Goal: Navigation & Orientation: Understand site structure

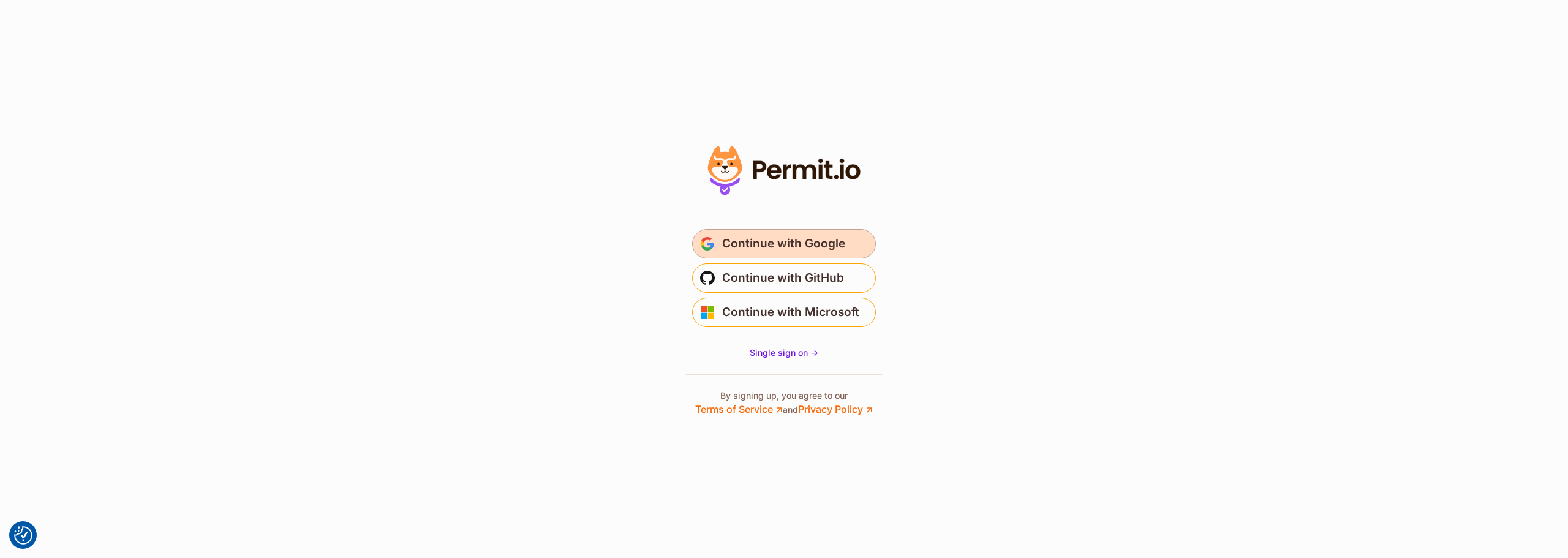
click at [771, 247] on span "Continue with Google" at bounding box center [784, 244] width 123 height 20
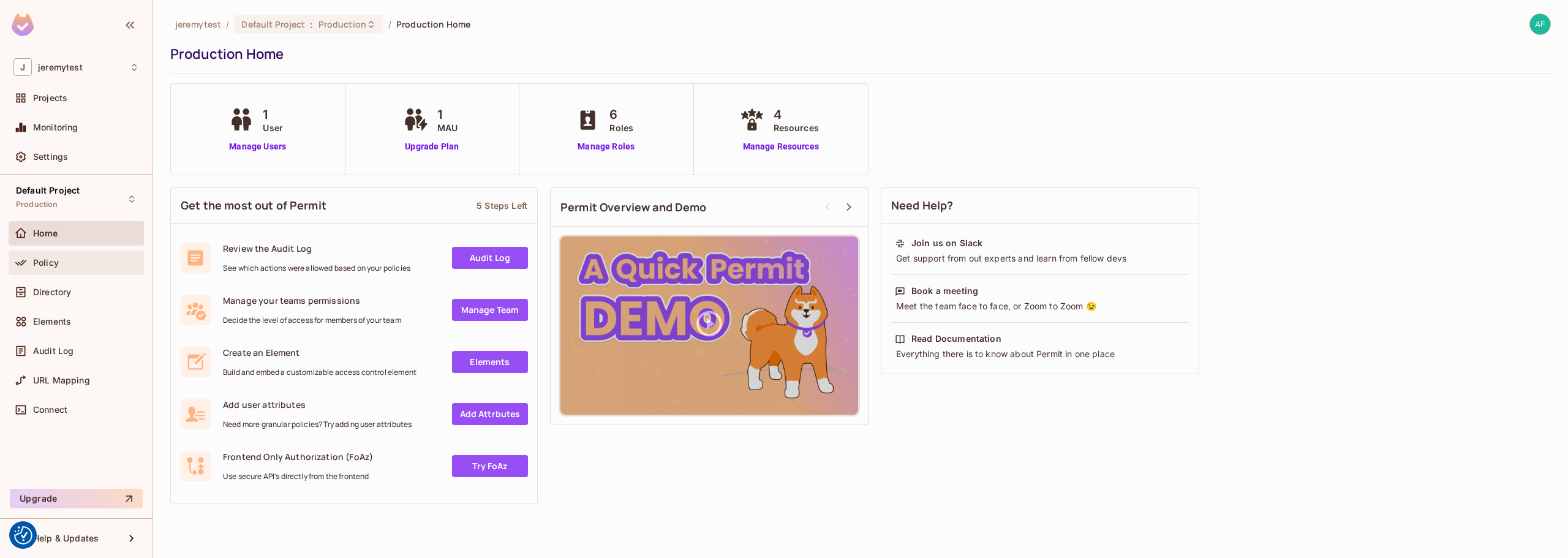
click at [60, 256] on div "Policy" at bounding box center [76, 262] width 125 height 15
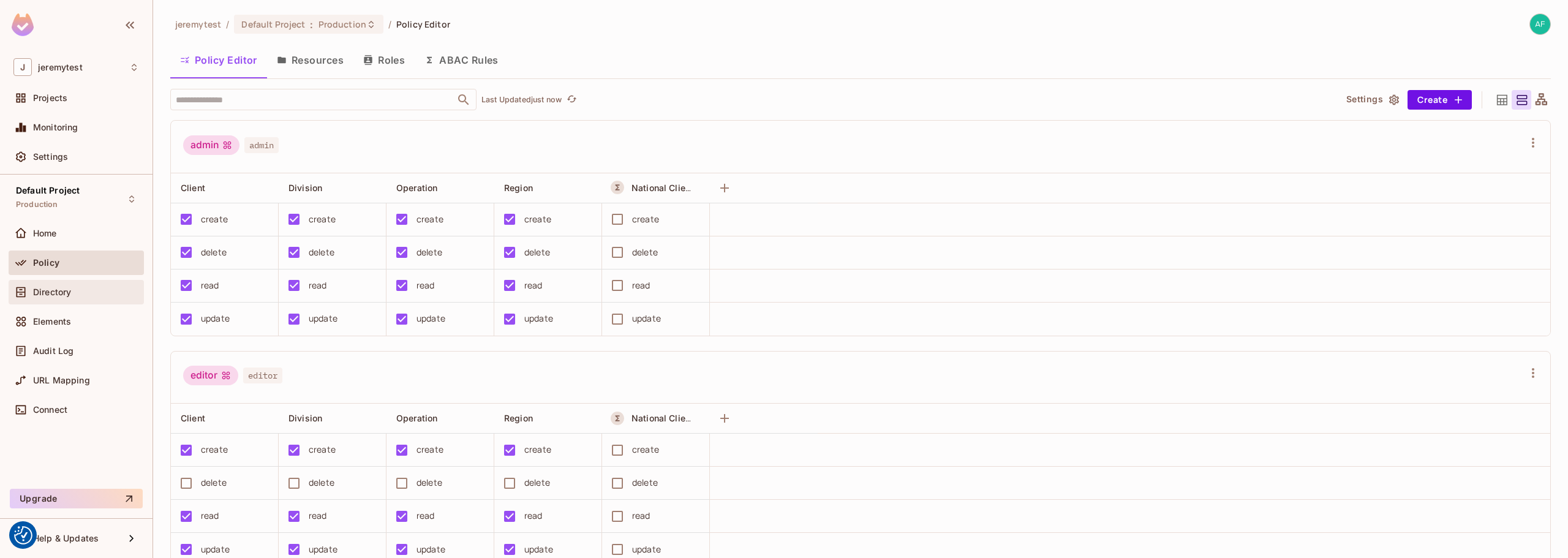
click at [45, 290] on span "Directory" at bounding box center [52, 292] width 38 height 10
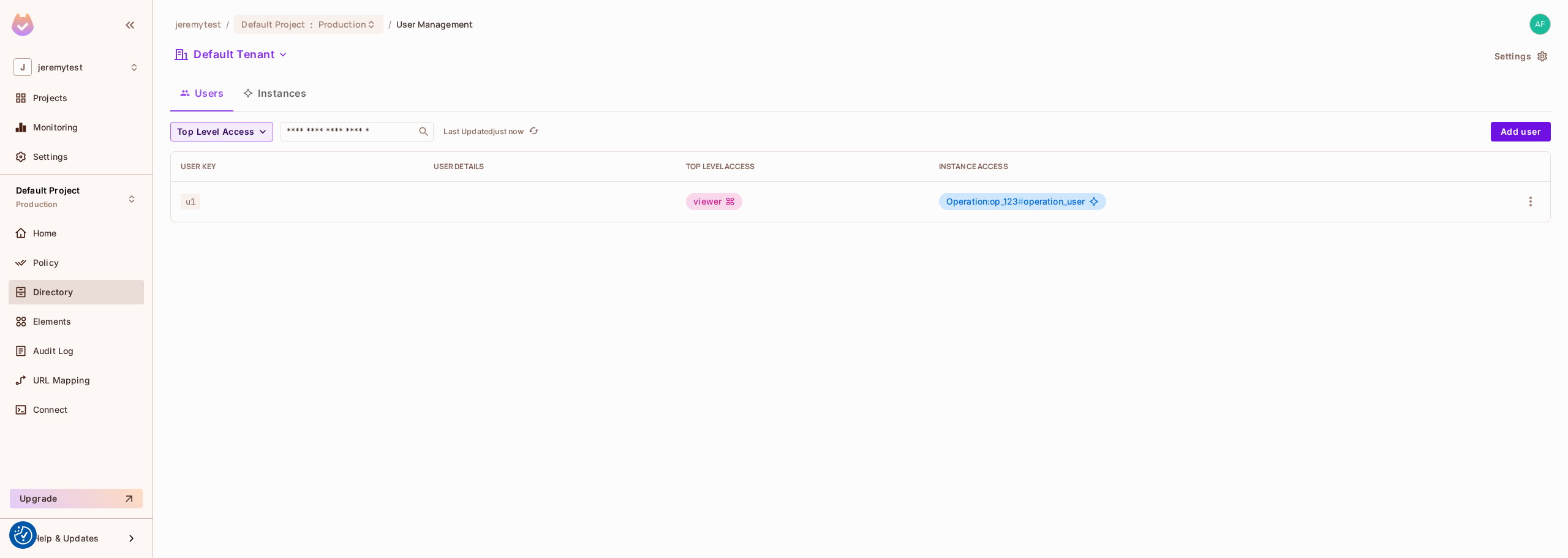
click at [274, 91] on button "Instances" at bounding box center [274, 93] width 83 height 30
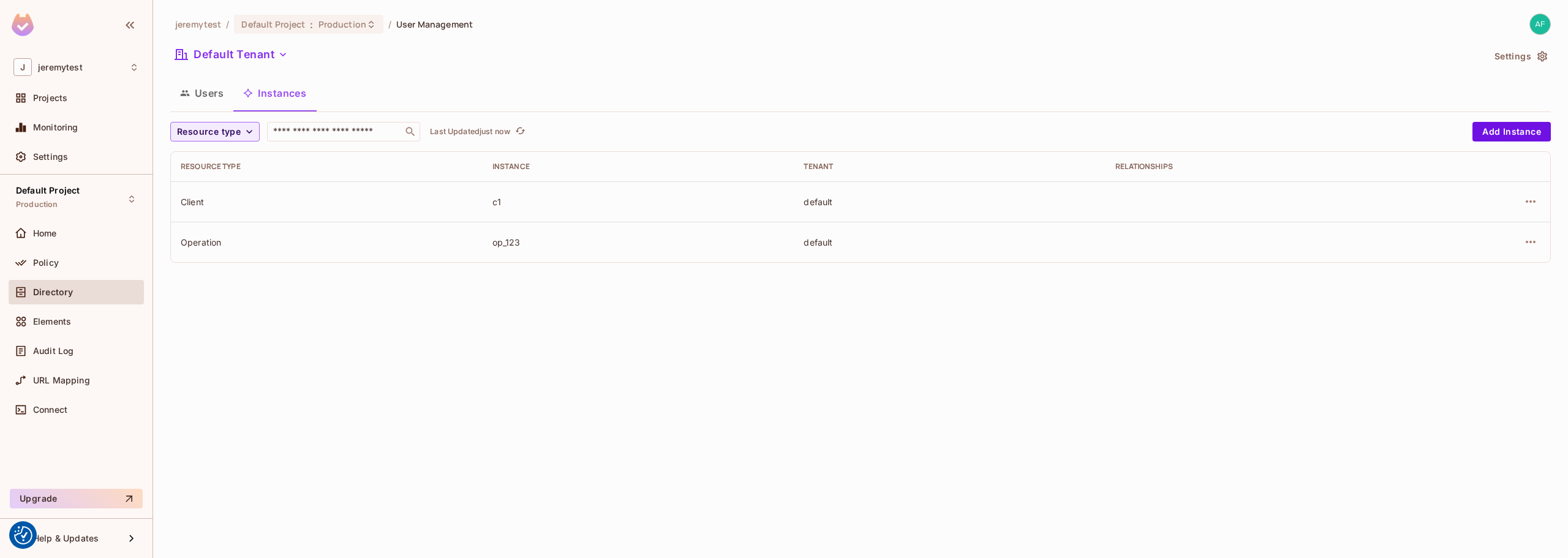
click at [191, 89] on button "Users" at bounding box center [201, 93] width 63 height 30
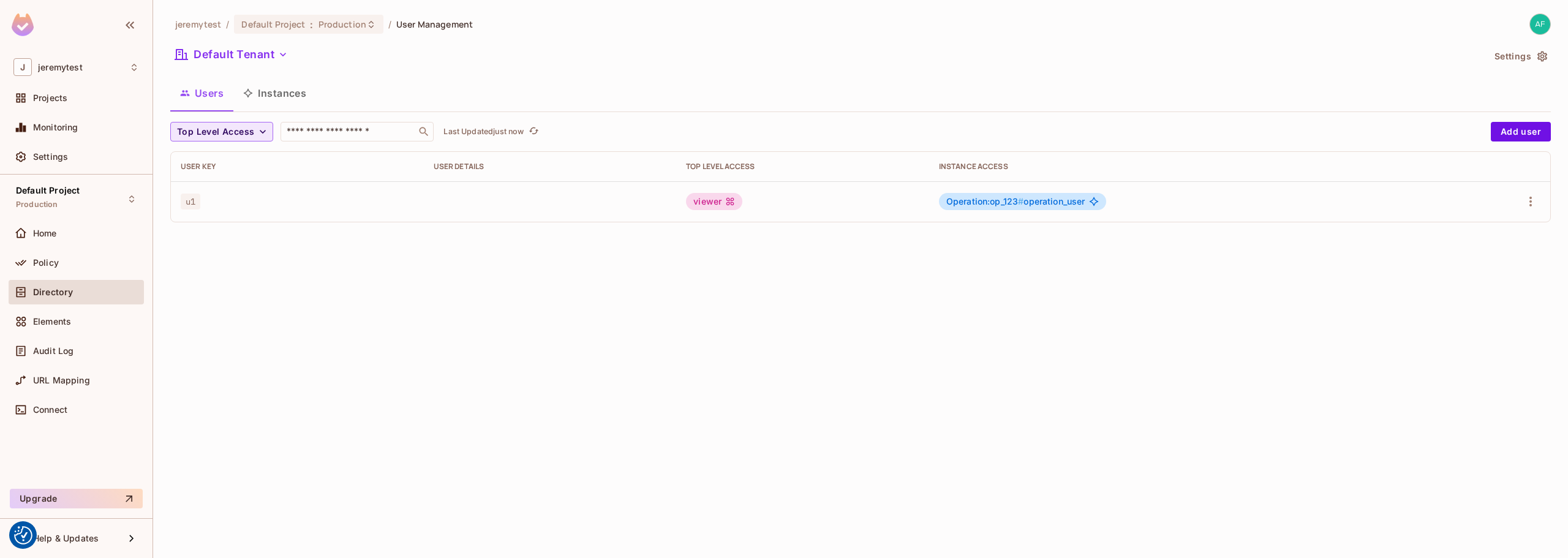
click at [252, 135] on span "Top Level Access" at bounding box center [215, 132] width 77 height 16
click at [252, 135] on div at bounding box center [784, 279] width 1568 height 558
click at [271, 88] on button "Instances" at bounding box center [274, 93] width 83 height 30
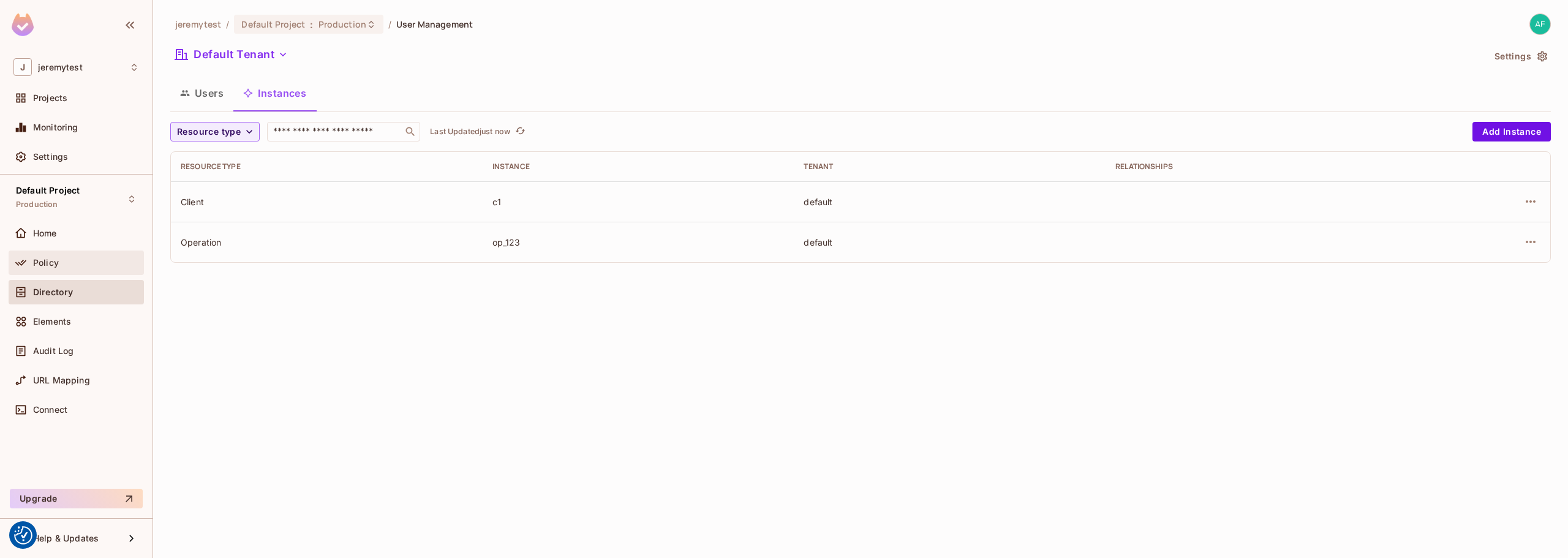
click at [47, 260] on span "Policy" at bounding box center [46, 263] width 26 height 10
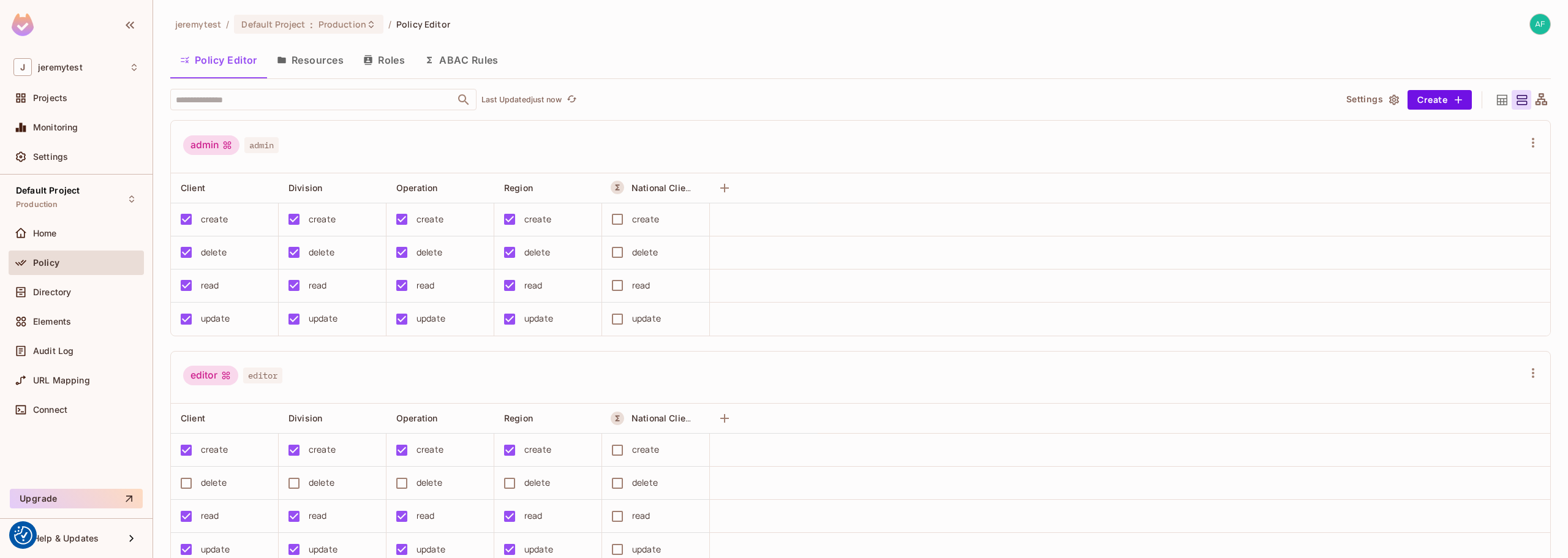
click at [297, 57] on button "Resources" at bounding box center [310, 60] width 86 height 30
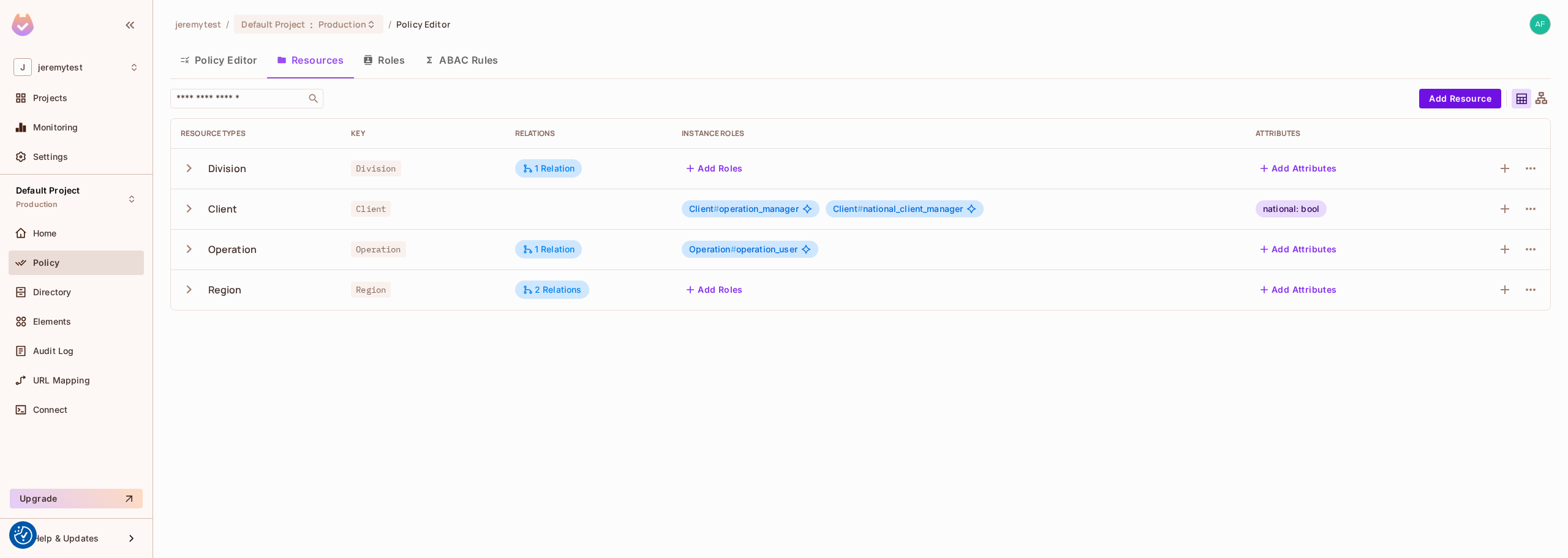
click at [192, 166] on icon "button" at bounding box center [189, 168] width 16 height 16
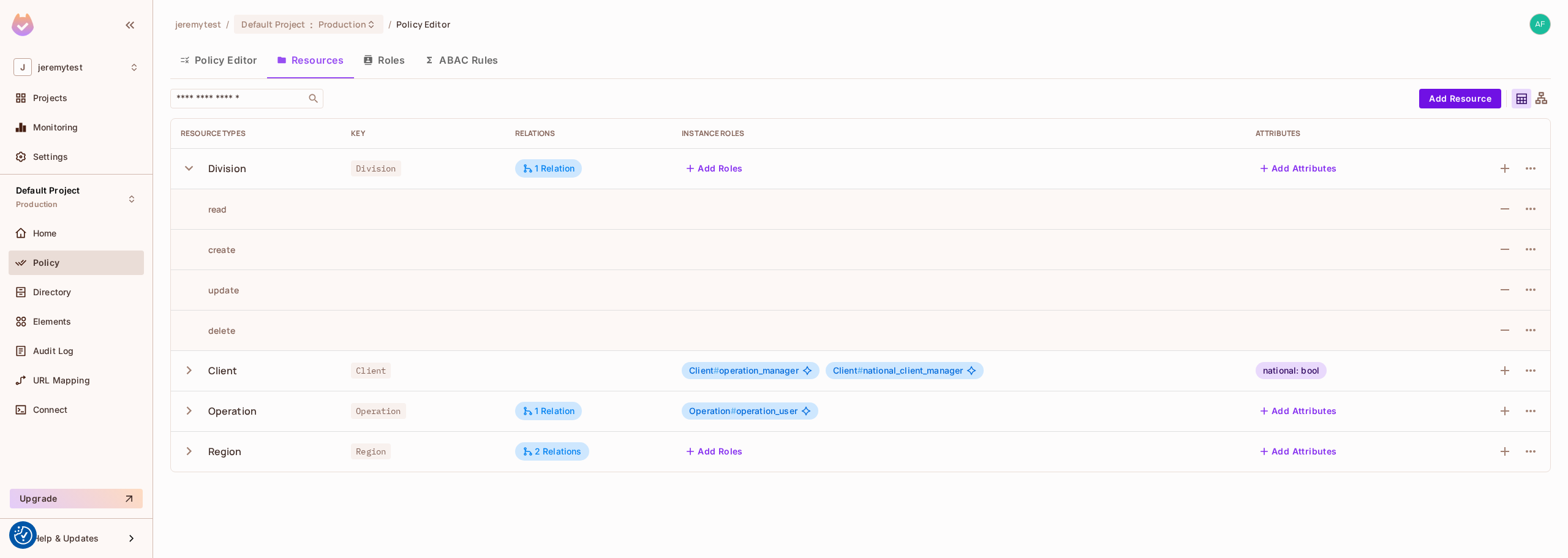
click at [192, 166] on icon "button" at bounding box center [189, 168] width 16 height 16
